Goal: Check status: Verify the current state of an ongoing process or item

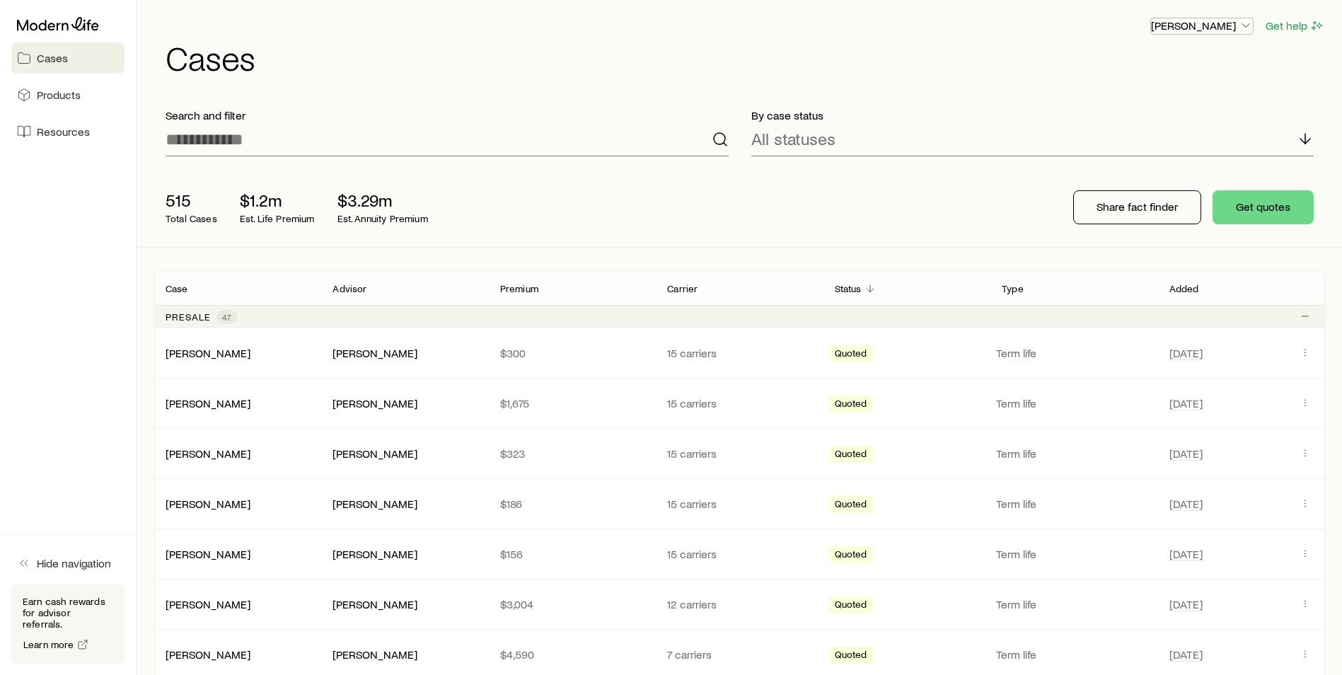
click at [1190, 27] on p "[PERSON_NAME]" at bounding box center [1202, 25] width 102 height 14
click at [956, 9] on div "[PERSON_NAME] Get help Cases" at bounding box center [739, 45] width 1170 height 91
click at [245, 149] on input at bounding box center [446, 139] width 563 height 34
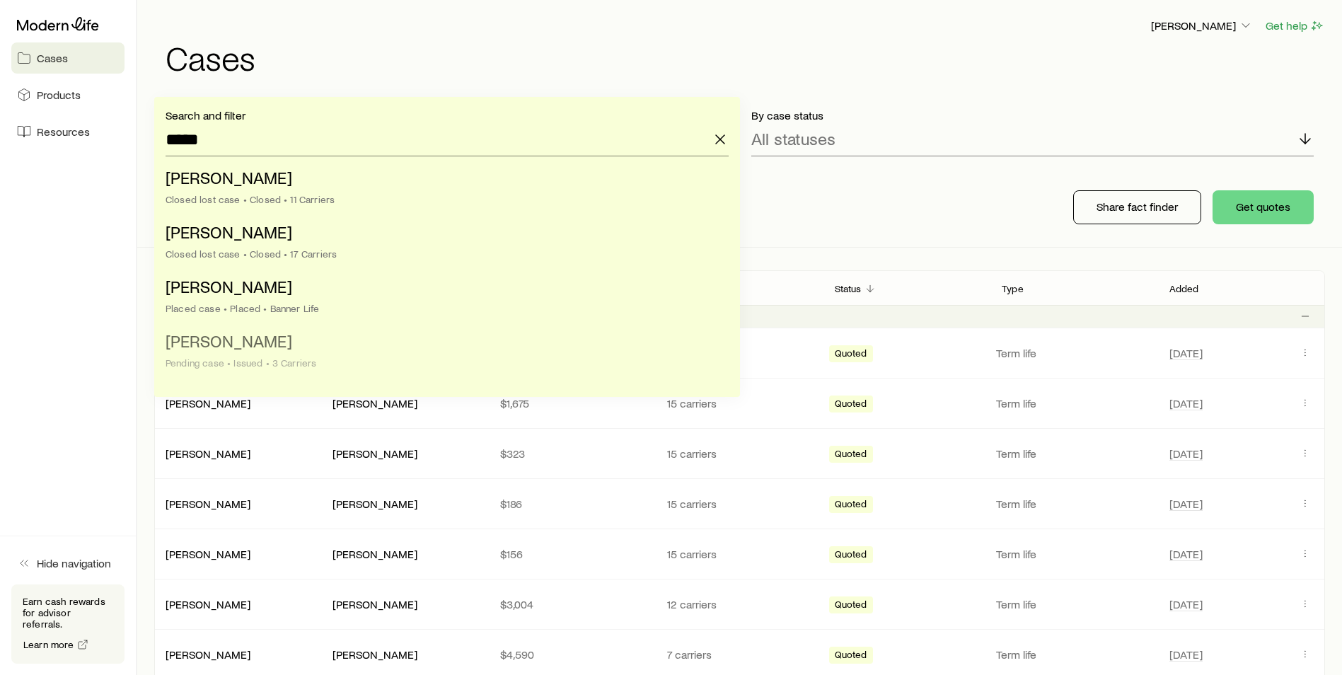
click at [320, 353] on li "[PERSON_NAME] case • Issued • 3 Carriers" at bounding box center [442, 352] width 554 height 54
type input "**********"
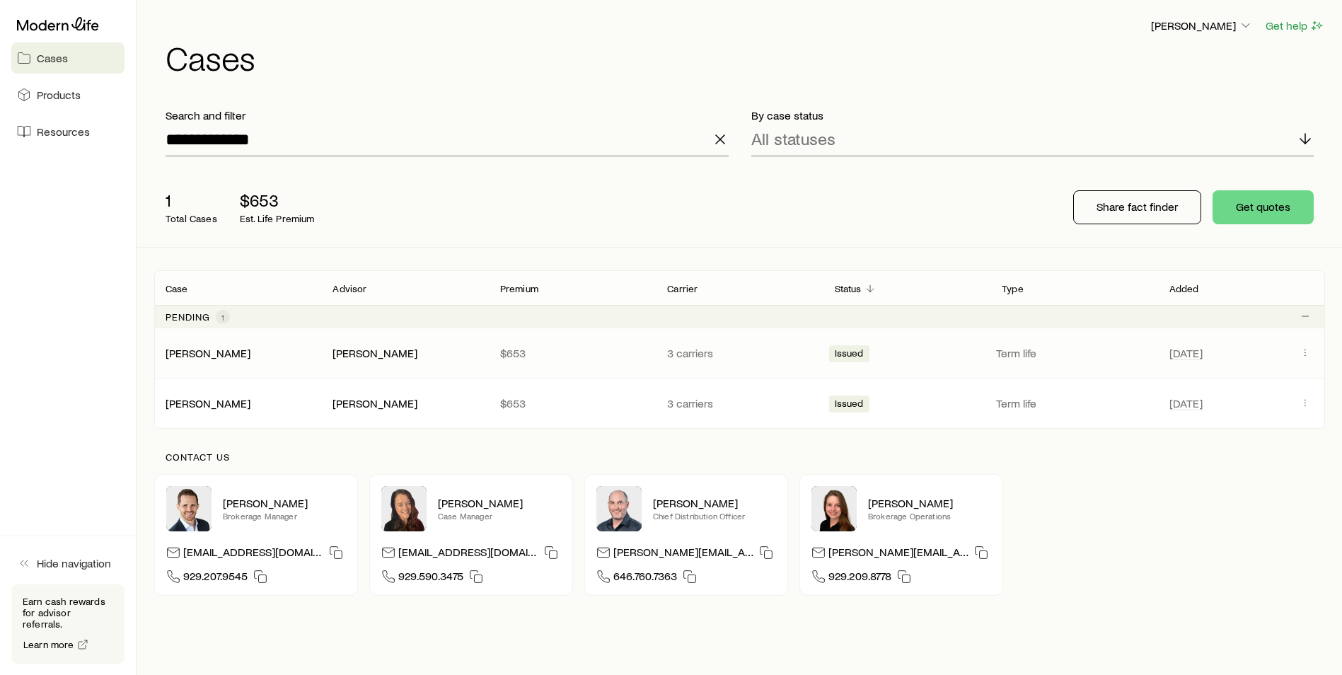
click at [283, 361] on div "[PERSON_NAME] [PERSON_NAME] $653 3 carriers Issued Term life [DATE]" at bounding box center [739, 353] width 1170 height 50
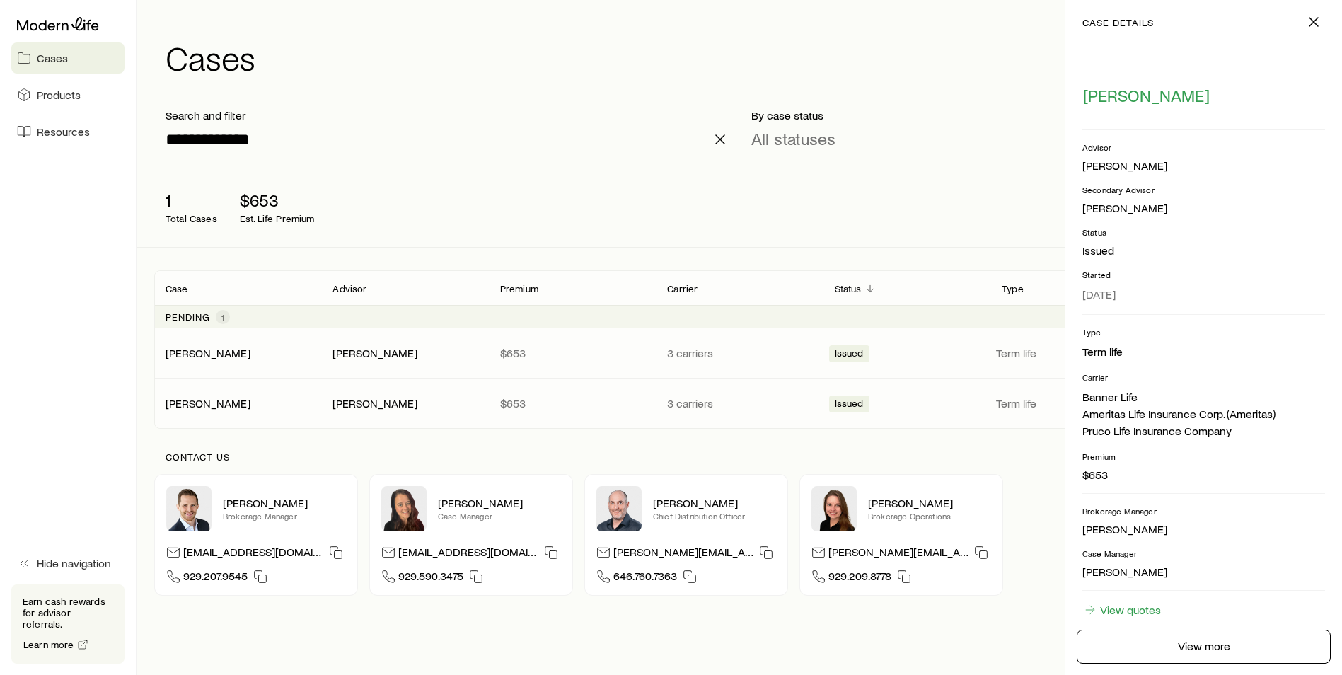
click at [283, 361] on div "[PERSON_NAME] [PERSON_NAME] $653 3 carriers Issued Term life [DATE]" at bounding box center [739, 353] width 1170 height 50
click at [286, 404] on div "[PERSON_NAME]" at bounding box center [237, 403] width 167 height 14
click at [182, 355] on link "[PERSON_NAME]" at bounding box center [208, 351] width 85 height 13
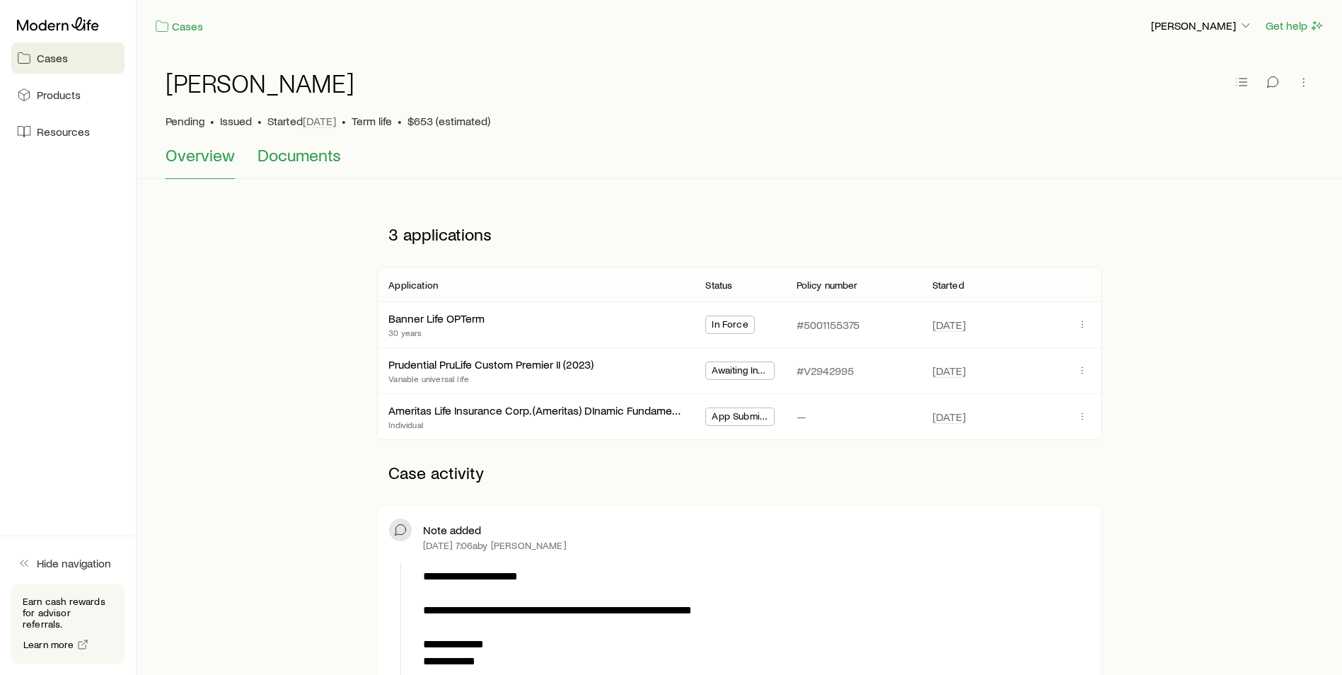
click at [283, 163] on span "Documents" at bounding box center [298, 155] width 83 height 20
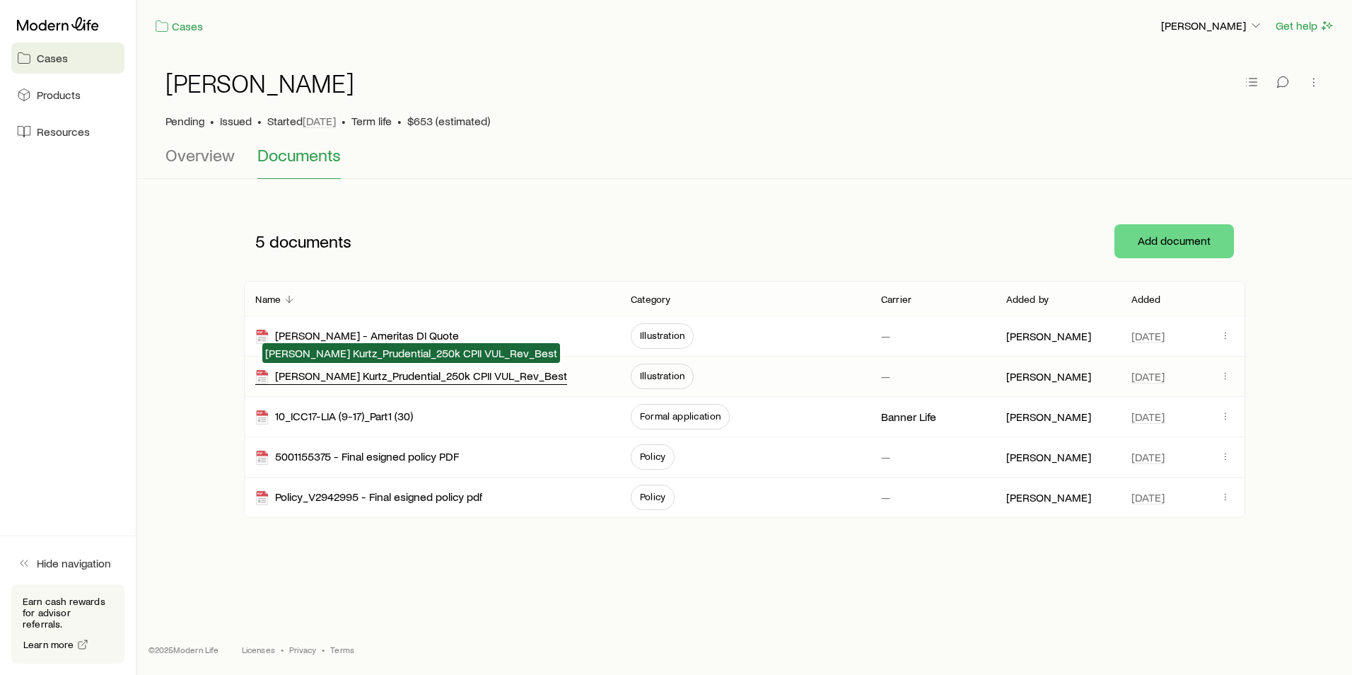
click at [431, 373] on div "[PERSON_NAME] Kurtz_Prudential_250k CPII VUL_Rev_Best" at bounding box center [411, 376] width 312 height 16
